Goal: Information Seeking & Learning: Learn about a topic

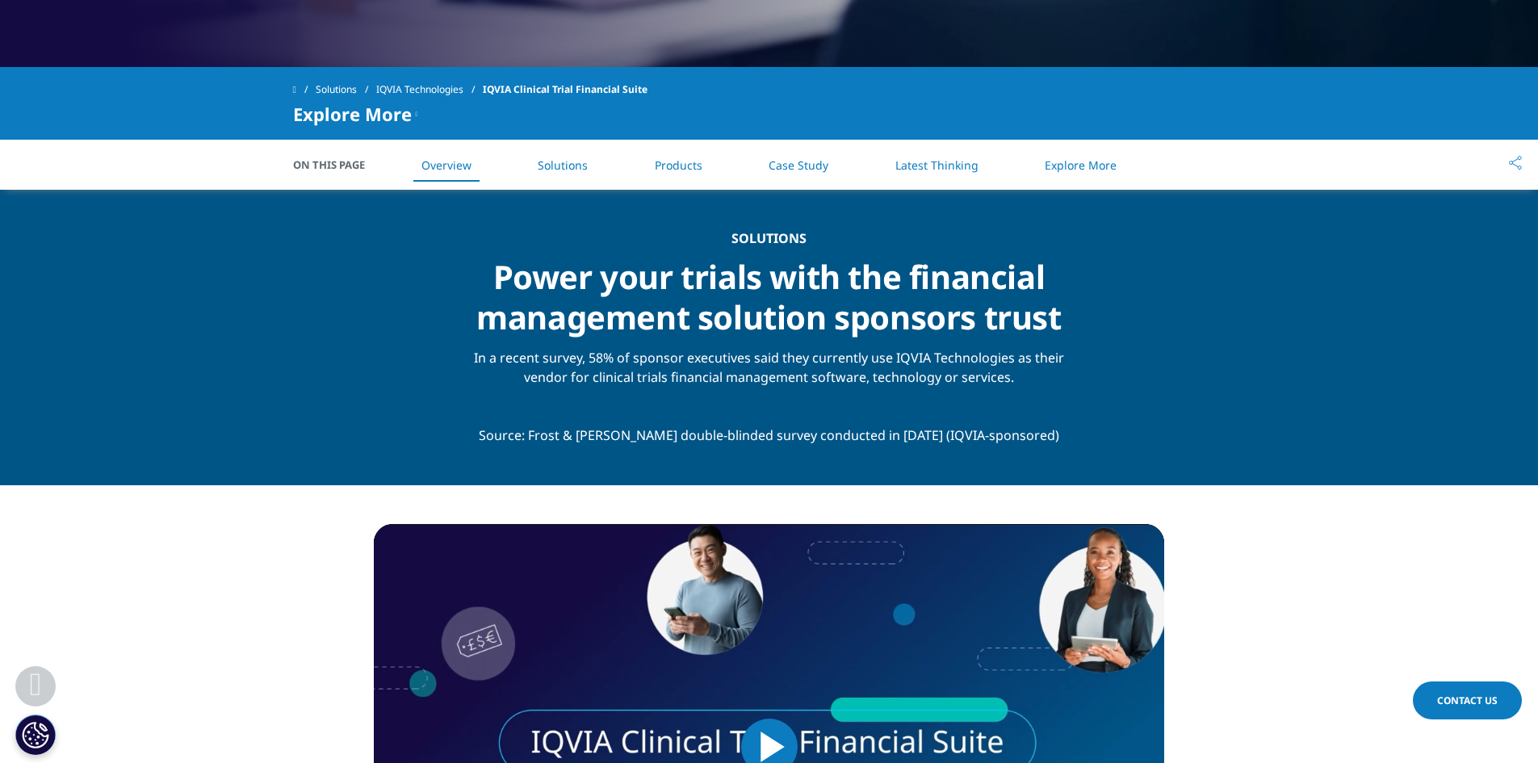
scroll to position [888, 0]
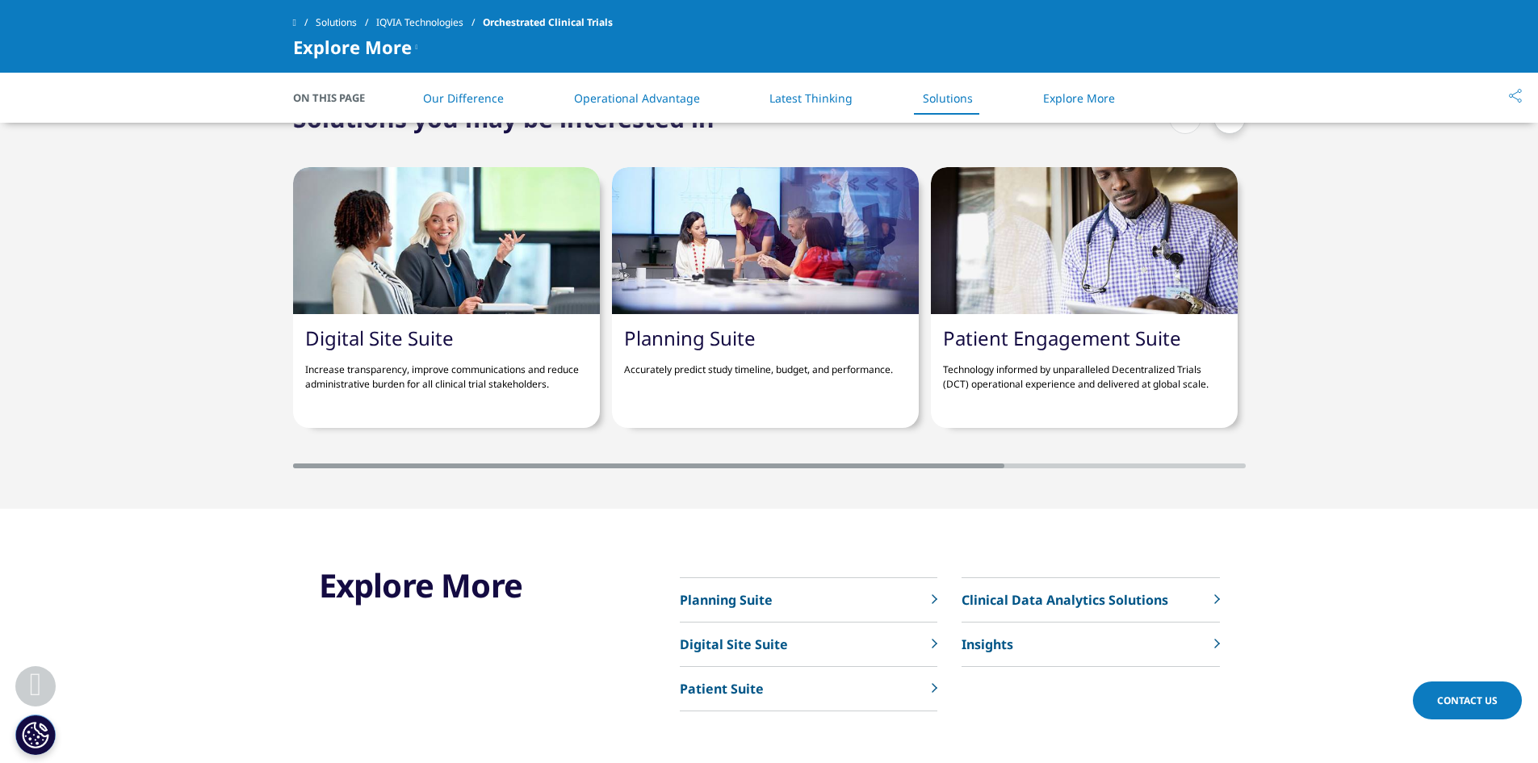
scroll to position [4117, 0]
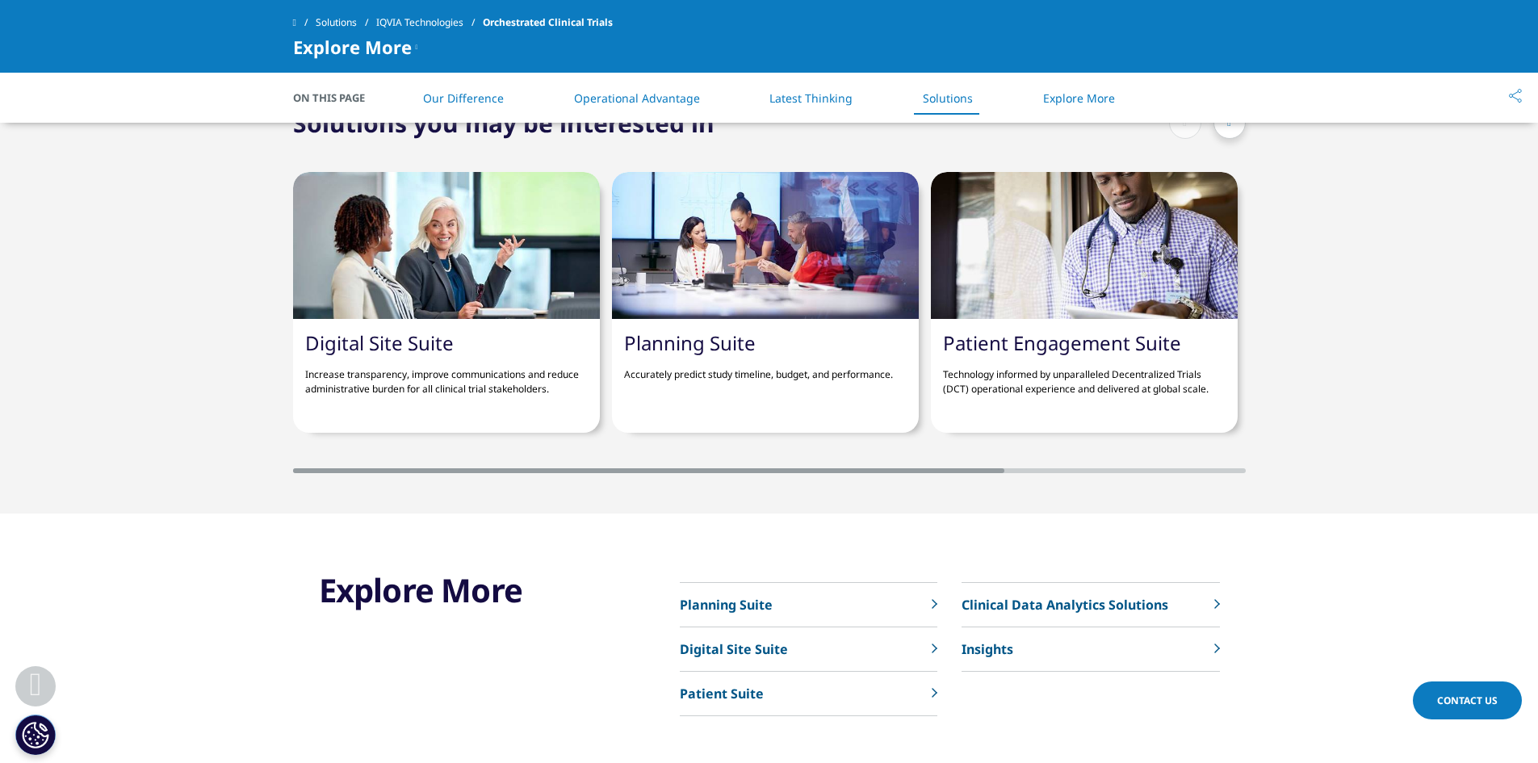
drag, startPoint x: 700, startPoint y: 446, endPoint x: 907, endPoint y: 474, distance: 209.3
click at [907, 474] on section "Solutions you may be interested in Digital Site Suite Increase transparency, im…" at bounding box center [769, 289] width 1538 height 447
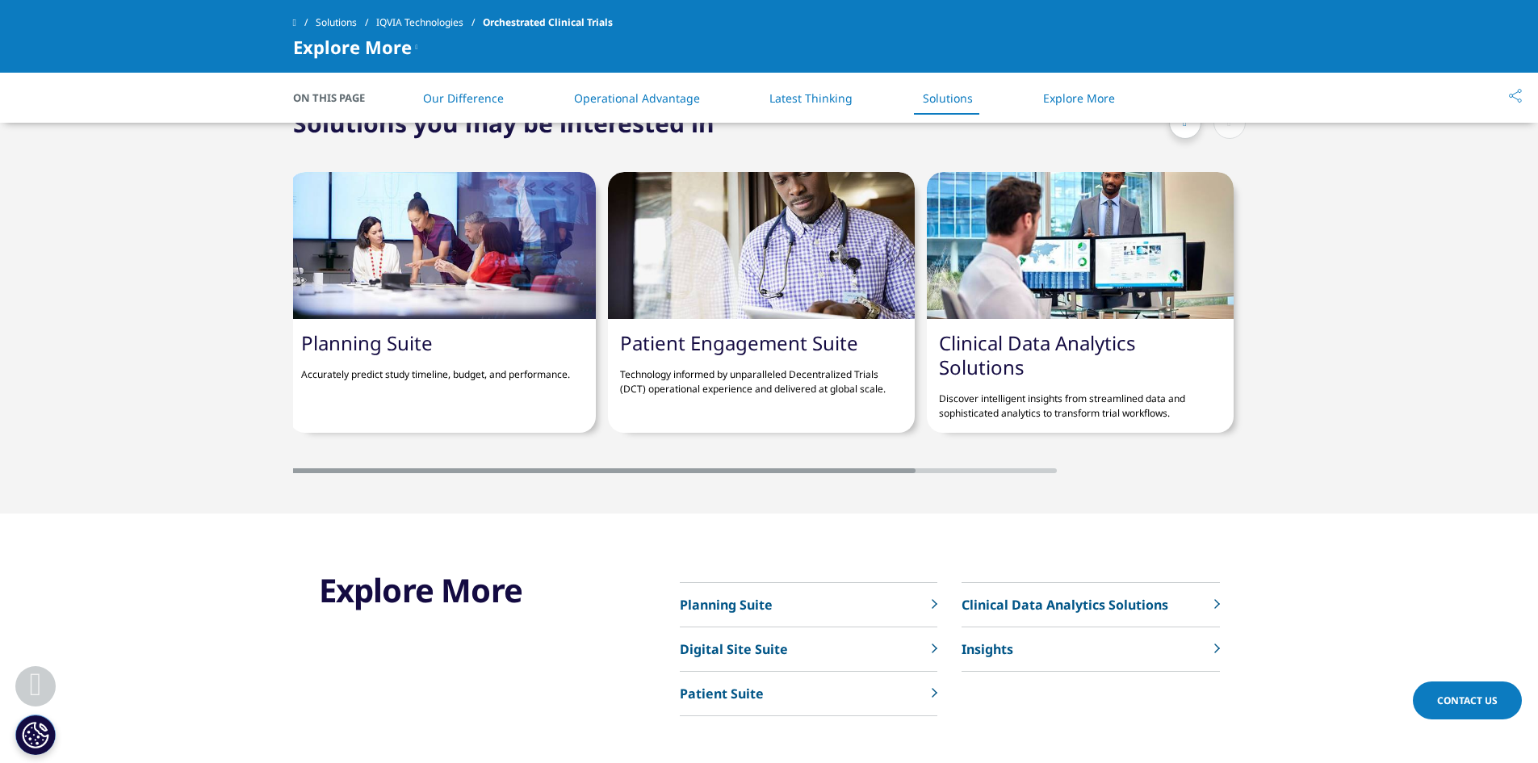
scroll to position [0, 0]
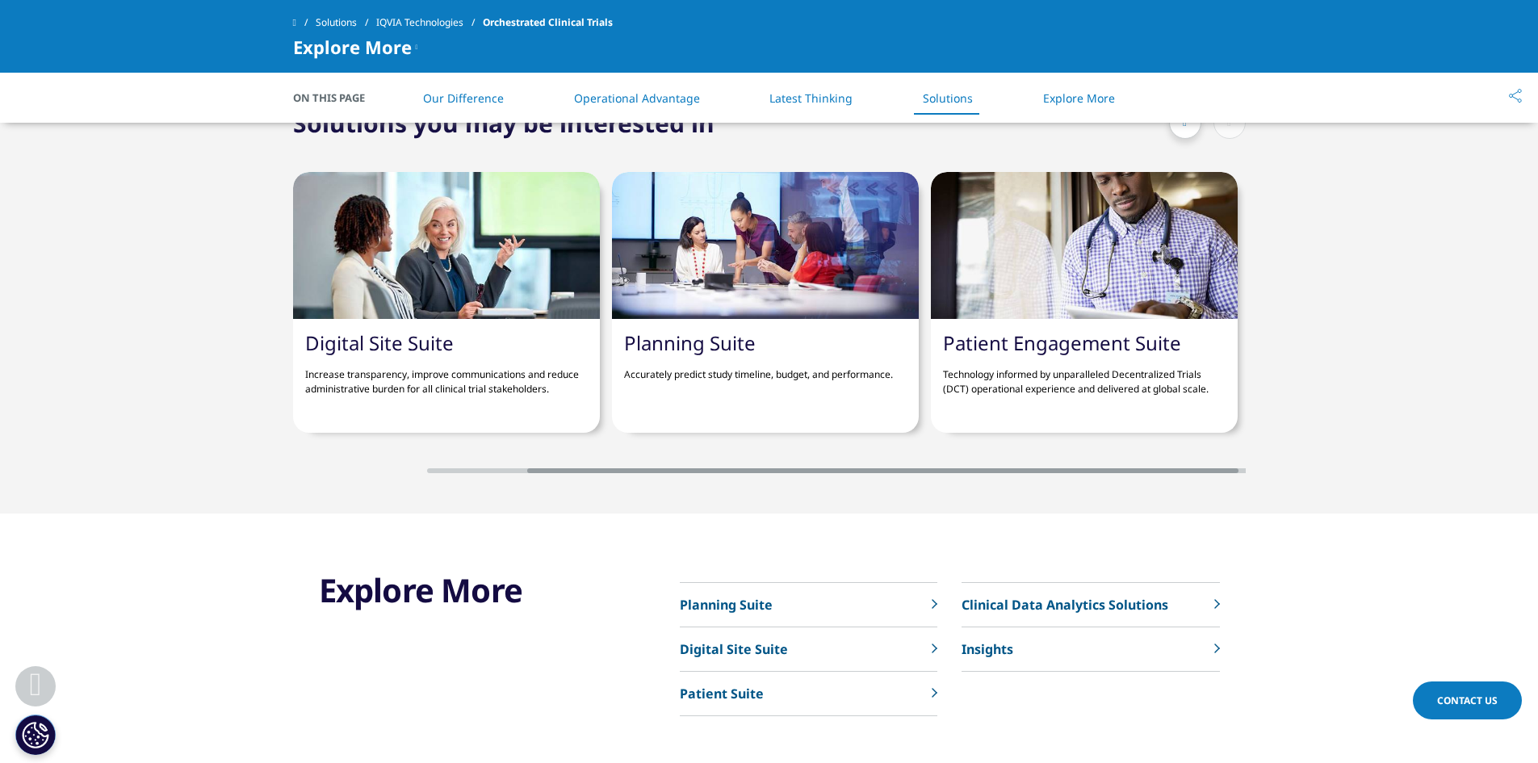
drag, startPoint x: 878, startPoint y: 457, endPoint x: 413, endPoint y: 389, distance: 469.9
click at [428, 399] on div "Digital Site Suite Increase transparency, improve communications and reduce adm…" at bounding box center [769, 306] width 953 height 333
